Goal: Task Accomplishment & Management: Manage account settings

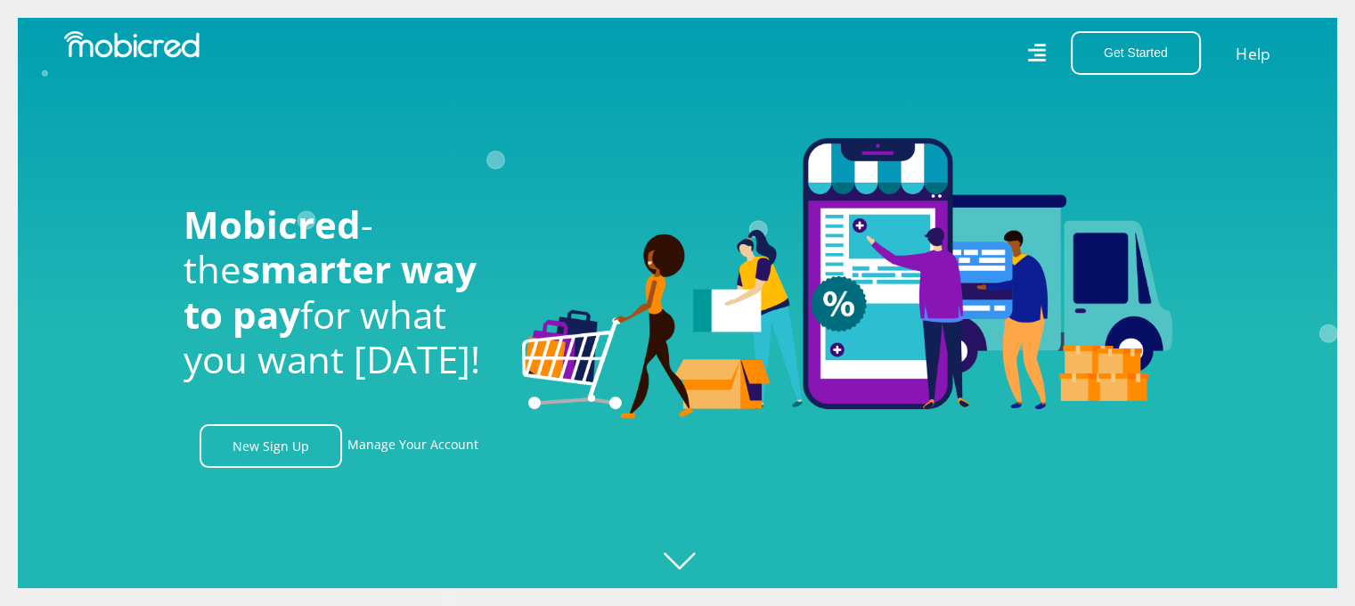
scroll to position [0, 1269]
click at [404, 444] on link "Manage Your Account" at bounding box center [412, 446] width 131 height 44
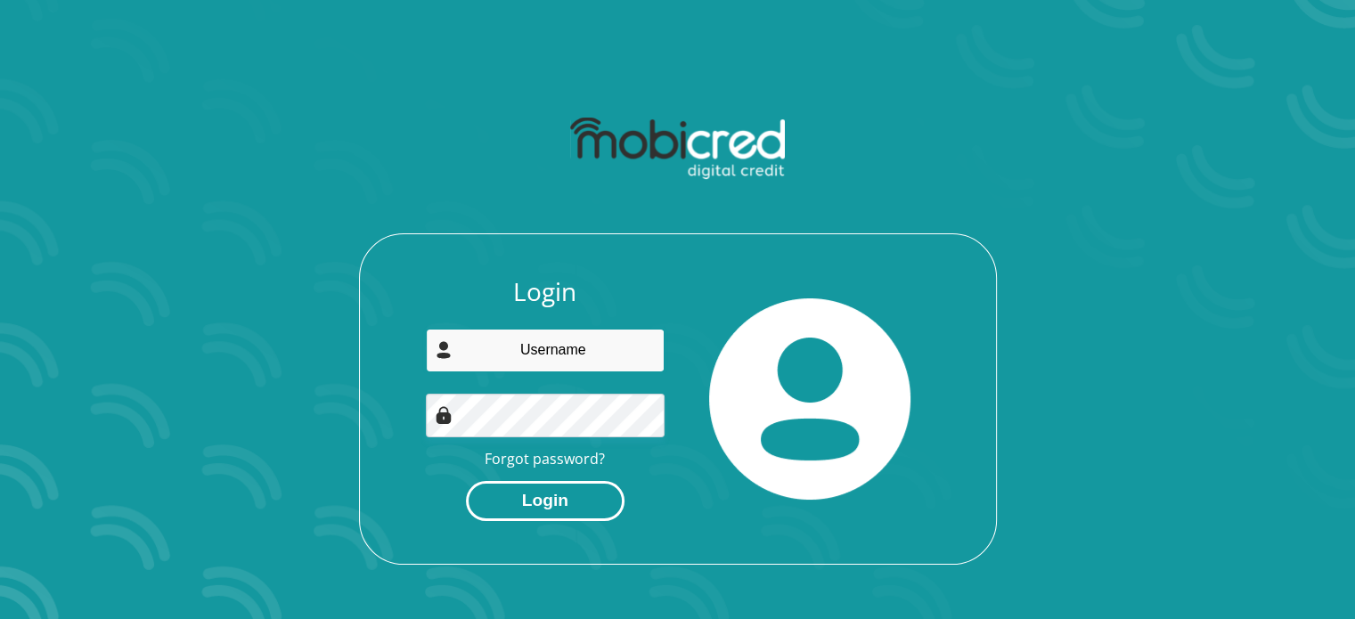
type input "tiyanisibuyi@gmail.com"
click at [527, 500] on button "Login" at bounding box center [545, 501] width 159 height 40
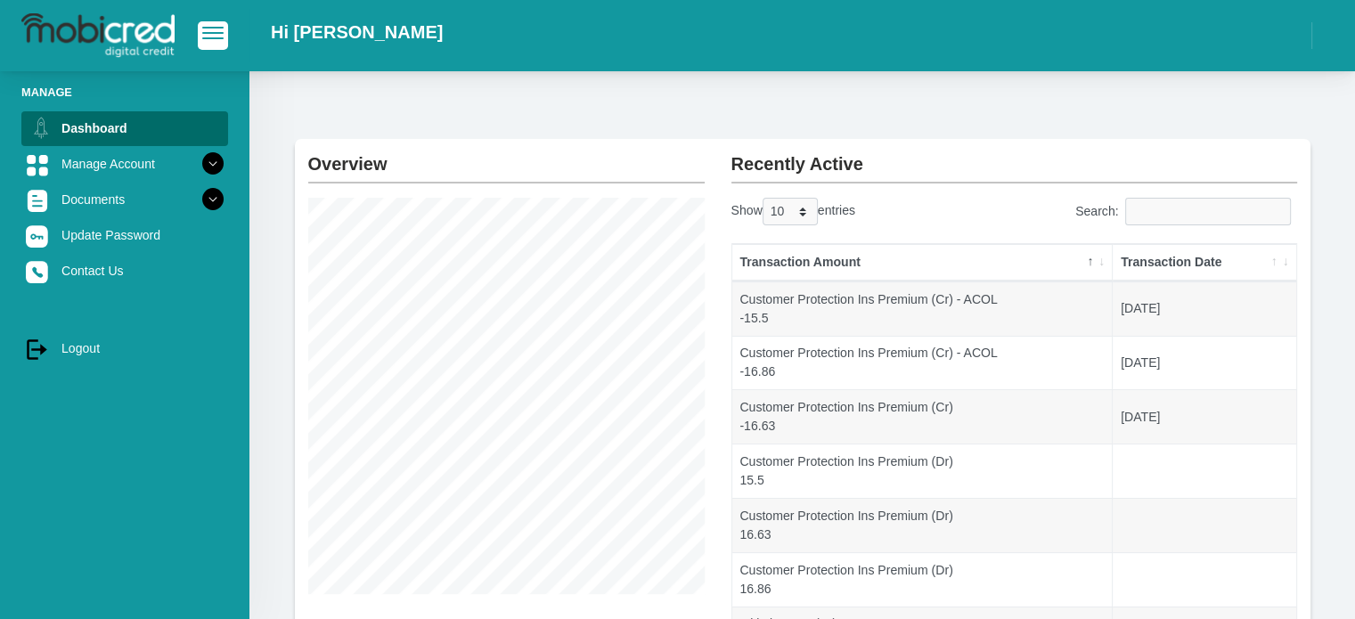
scroll to position [29, 0]
